Goal: Navigation & Orientation: Find specific page/section

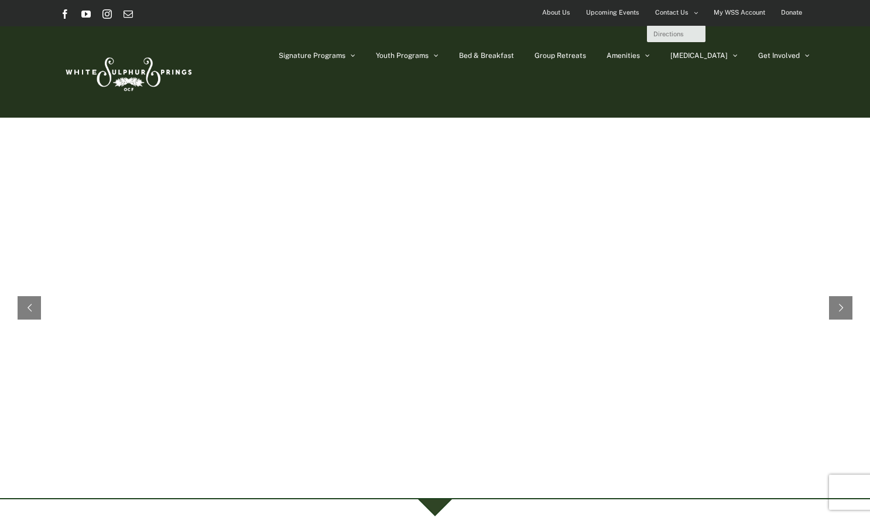
click at [670, 15] on span "Contact Us" at bounding box center [671, 12] width 33 height 17
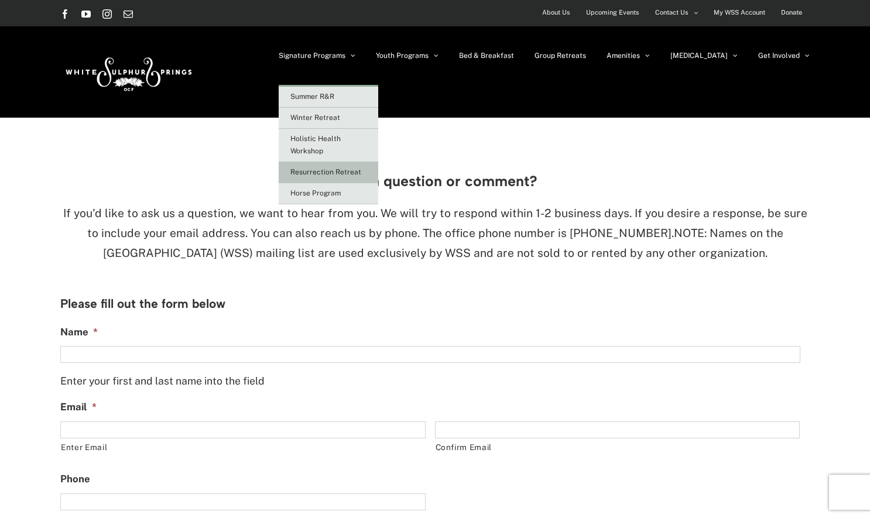
click at [361, 168] on span "Resurrection Retreat" at bounding box center [325, 172] width 71 height 8
click at [341, 174] on span "Resurrection Retreat" at bounding box center [325, 172] width 71 height 8
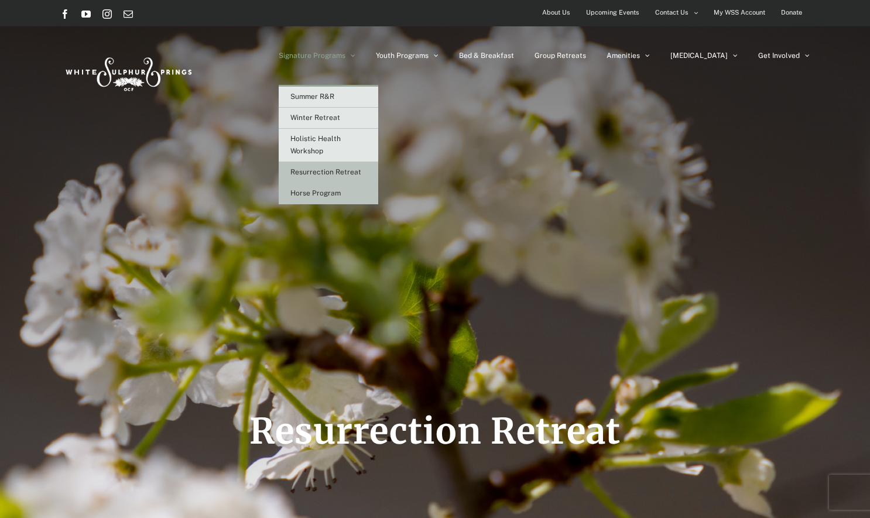
click at [341, 190] on span "Horse Program" at bounding box center [315, 193] width 50 height 8
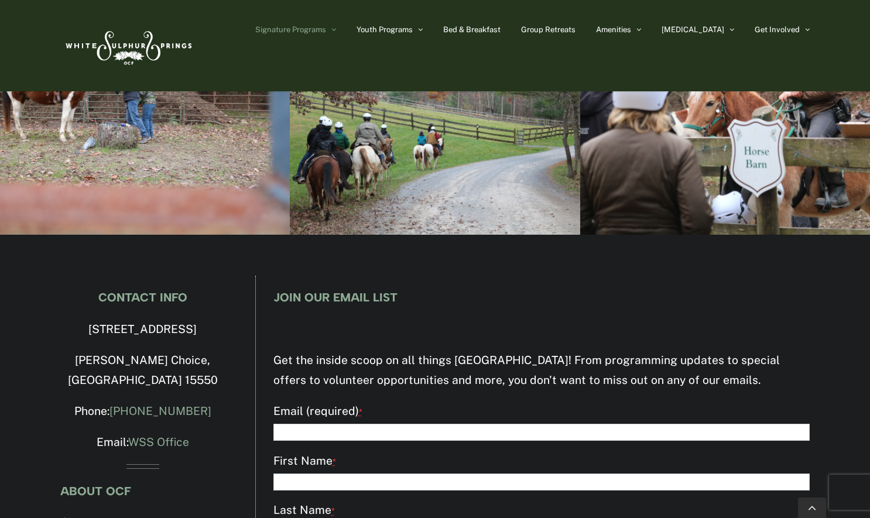
scroll to position [5708, 0]
